Goal: Task Accomplishment & Management: Complete application form

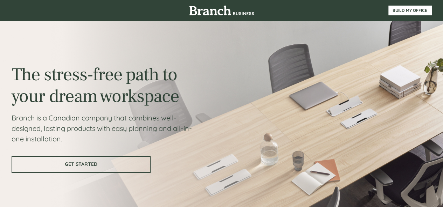
click at [85, 170] on link "GET STARTED" at bounding box center [81, 164] width 139 height 17
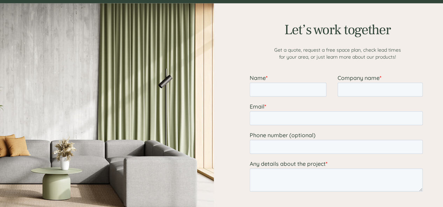
scroll to position [874, 0]
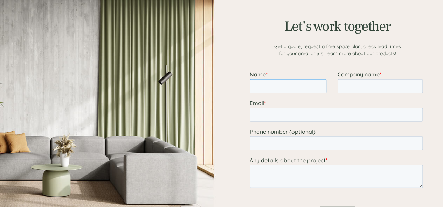
click at [268, 84] on input "Name *" at bounding box center [287, 86] width 77 height 14
click at [272, 84] on input "[PERSON_NAME]" at bounding box center [287, 86] width 77 height 14
click at [293, 87] on input "[PERSON_NAME]" at bounding box center [287, 86] width 77 height 14
type input "[PERSON_NAME]"
click at [260, 118] on input "Email *" at bounding box center [335, 115] width 173 height 14
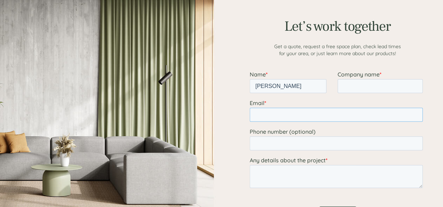
click at [263, 112] on input "Email *" at bounding box center [335, 115] width 173 height 14
type input "[EMAIL_ADDRESS][DOMAIN_NAME]"
click at [277, 143] on input "Phone number (optional)" at bounding box center [335, 144] width 173 height 14
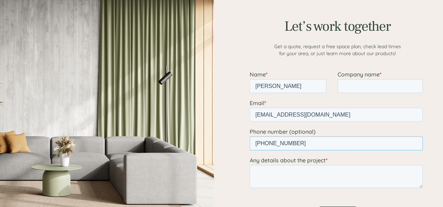
type input "[PHONE_NUMBER]"
click at [267, 174] on textarea "Any details about the project *" at bounding box center [335, 177] width 173 height 23
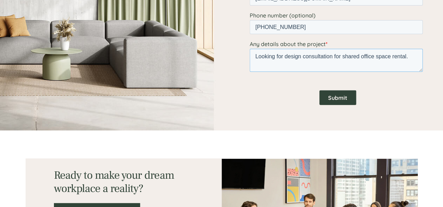
scroll to position [1049, 0]
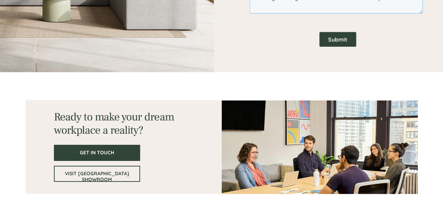
type textarea "Looking for design consultation for shared office space rental."
click at [339, 42] on input "Submit" at bounding box center [337, 39] width 37 height 15
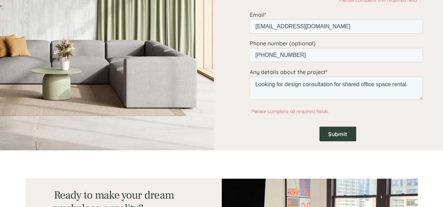
scroll to position [932, 0]
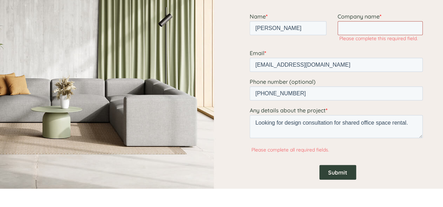
click at [347, 28] on input "Company name *" at bounding box center [379, 28] width 85 height 14
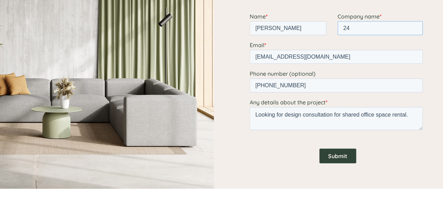
type input "2"
click at [381, 26] on input "Capstoneedge inc" at bounding box center [379, 28] width 85 height 14
type input "Capstoneedge Inc"
click at [337, 157] on input "Submit" at bounding box center [337, 156] width 37 height 15
